Goal: Transaction & Acquisition: Purchase product/service

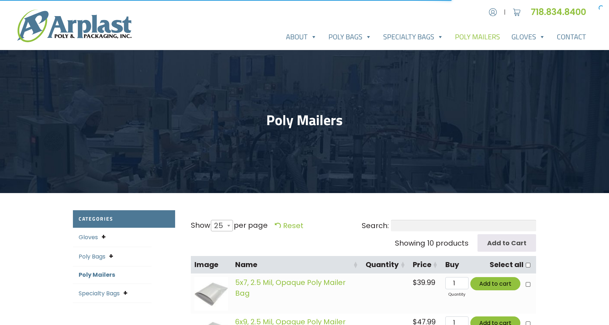
select select "25"
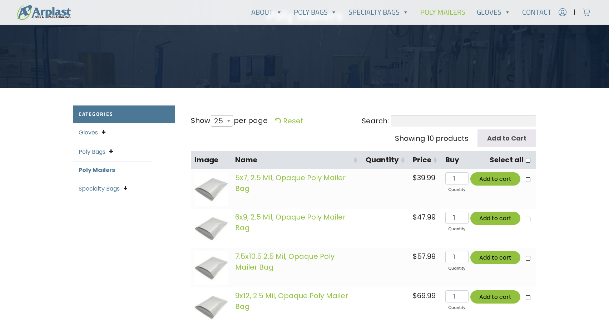
scroll to position [72, 0]
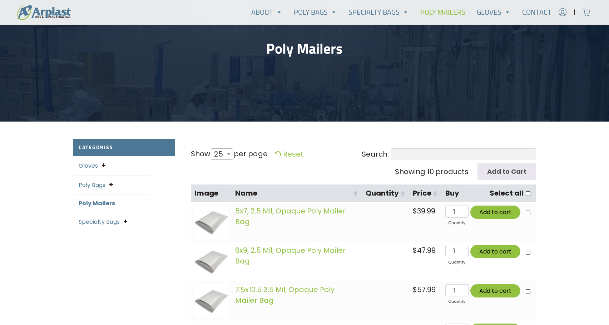
click at [90, 187] on link "Poly Bags" at bounding box center [92, 185] width 27 height 8
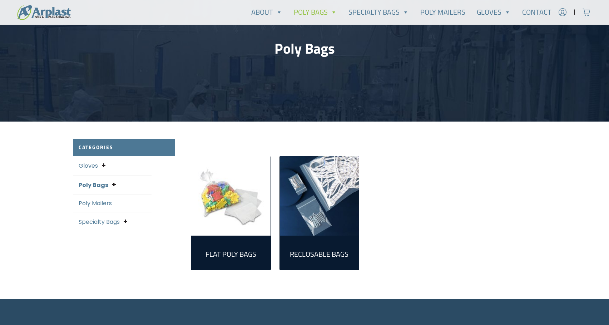
click at [99, 204] on link "Poly Mailers" at bounding box center [95, 203] width 33 height 8
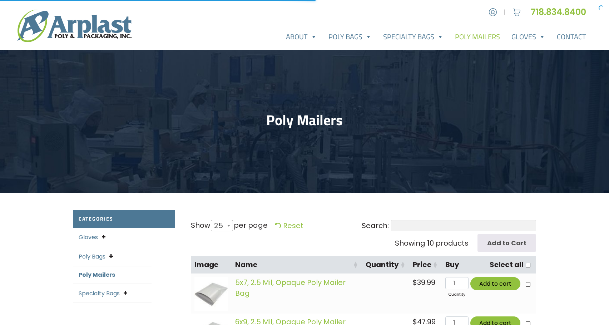
select select "25"
